Goal: Task Accomplishment & Management: Manage account settings

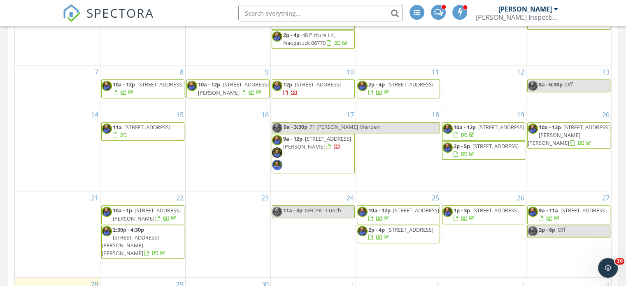
scroll to position [453, 0]
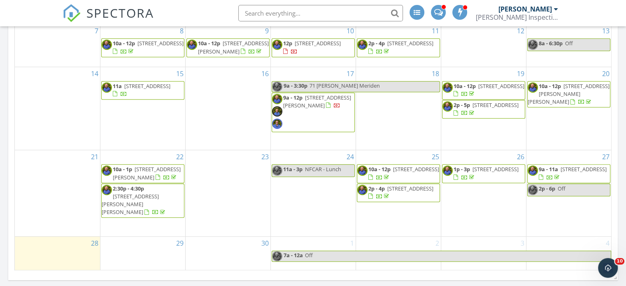
click at [558, 181] on link "9a - 11a 132 Shore Dr, Branford 06405" at bounding box center [573, 173] width 68 height 15
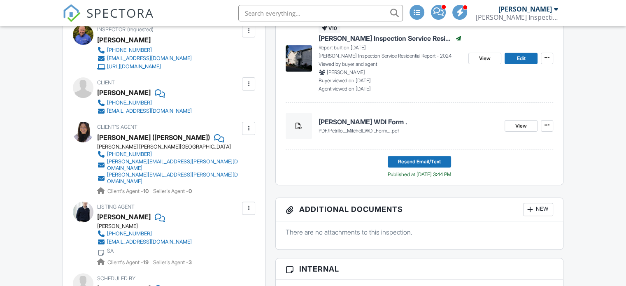
click at [248, 84] on div at bounding box center [249, 84] width 8 height 8
click at [244, 108] on li "Edit" at bounding box center [235, 109] width 30 height 21
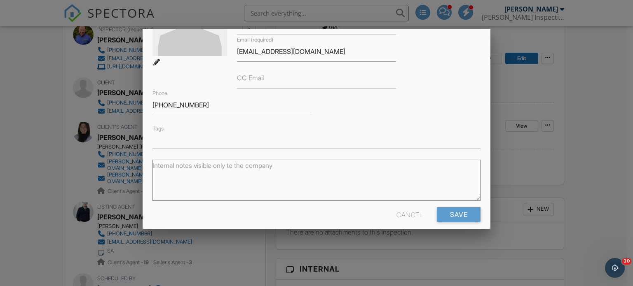
scroll to position [97, 0]
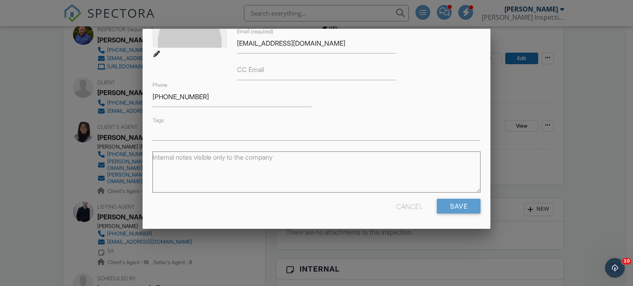
click at [404, 206] on div "Cancel" at bounding box center [409, 206] width 26 height 15
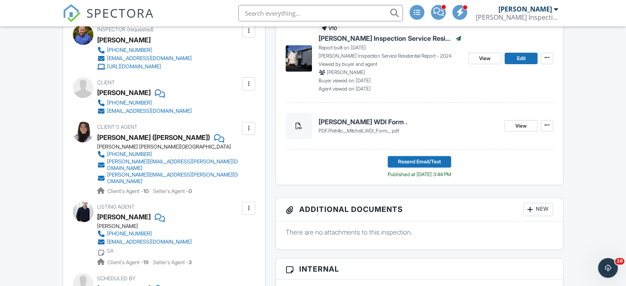
click at [247, 85] on div at bounding box center [249, 84] width 8 height 8
click at [239, 109] on li "Edit" at bounding box center [235, 109] width 30 height 21
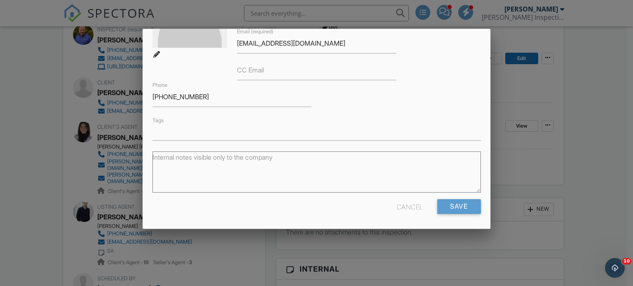
scroll to position [0, 0]
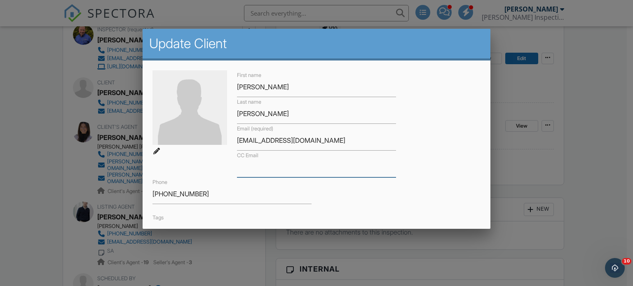
click at [298, 168] on input "CC Email" at bounding box center [316, 167] width 159 height 20
type input "M"
click at [156, 217] on label "Tags" at bounding box center [157, 218] width 11 height 6
click at [280, 167] on input "CC Email" at bounding box center [316, 167] width 159 height 20
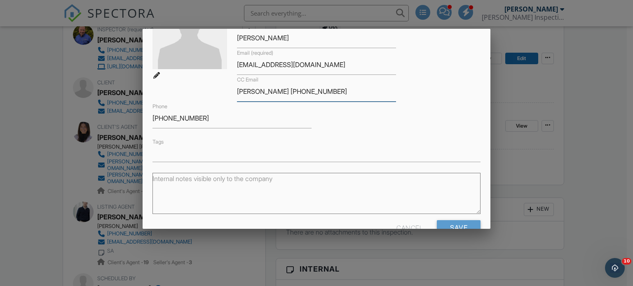
scroll to position [97, 0]
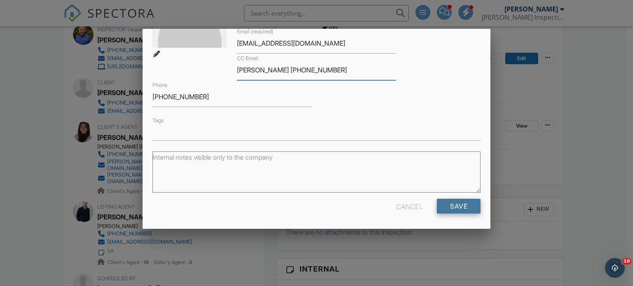
type input "[PERSON_NAME] [PHONE_NUMBER]"
click at [453, 203] on input "Save" at bounding box center [458, 206] width 44 height 15
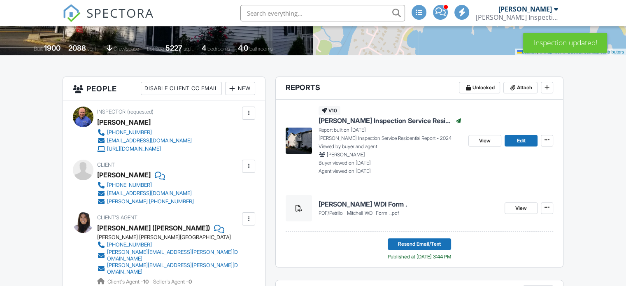
click at [104, 163] on span "Client" at bounding box center [106, 165] width 18 height 6
click at [155, 176] on div at bounding box center [159, 175] width 8 height 12
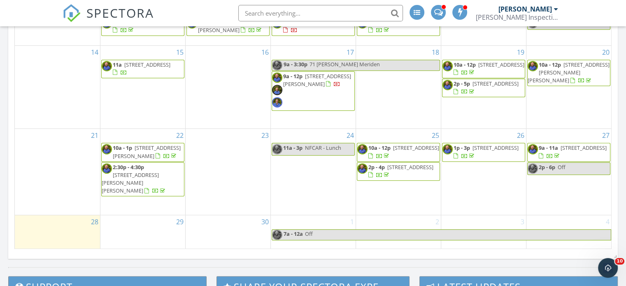
scroll to position [494, 0]
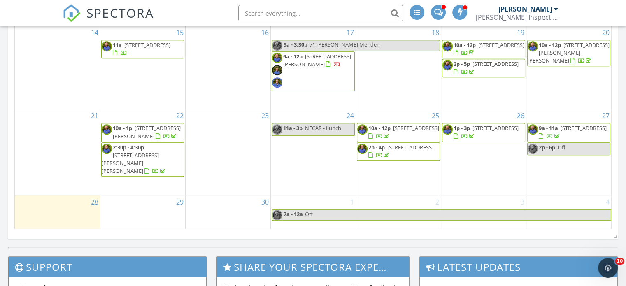
click at [559, 140] on link "9a - 11a [STREET_ADDRESS]" at bounding box center [573, 131] width 68 height 15
